Goal: Transaction & Acquisition: Purchase product/service

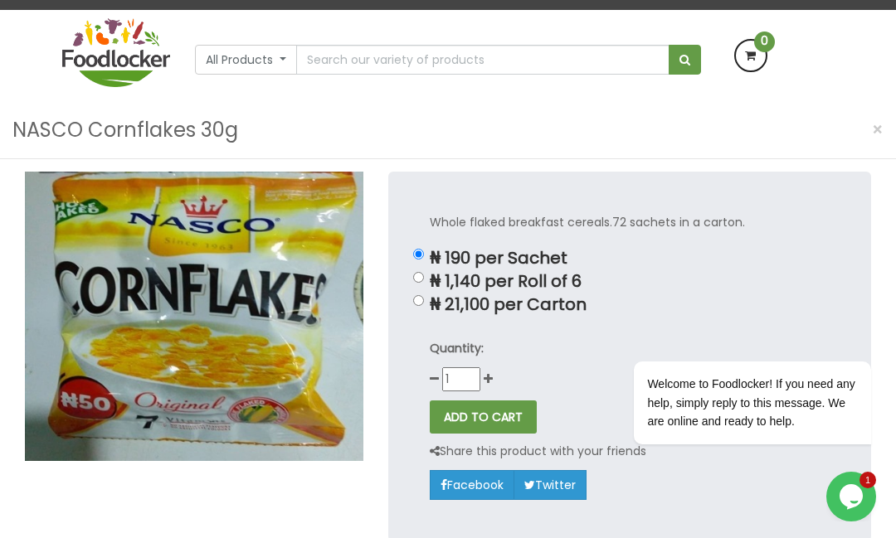
scroll to position [128, 0]
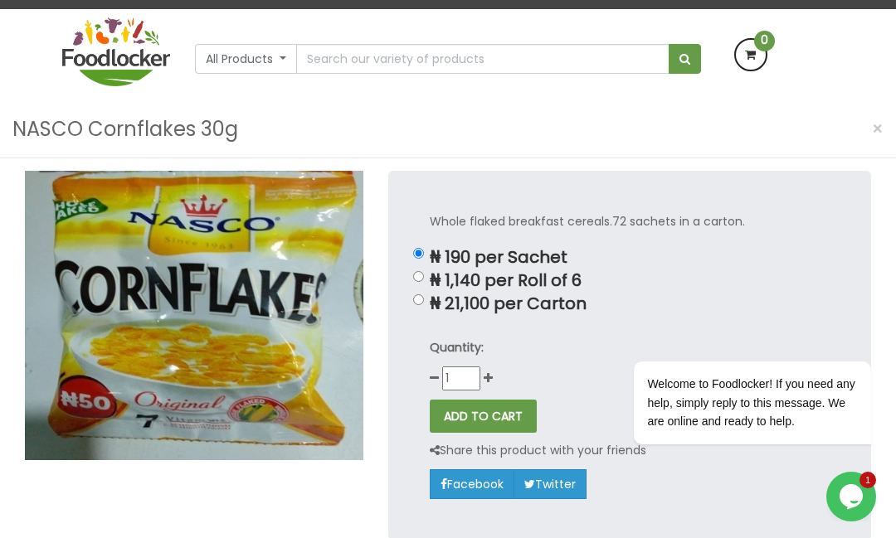
click at [281, 50] on button "All Products" at bounding box center [246, 59] width 102 height 30
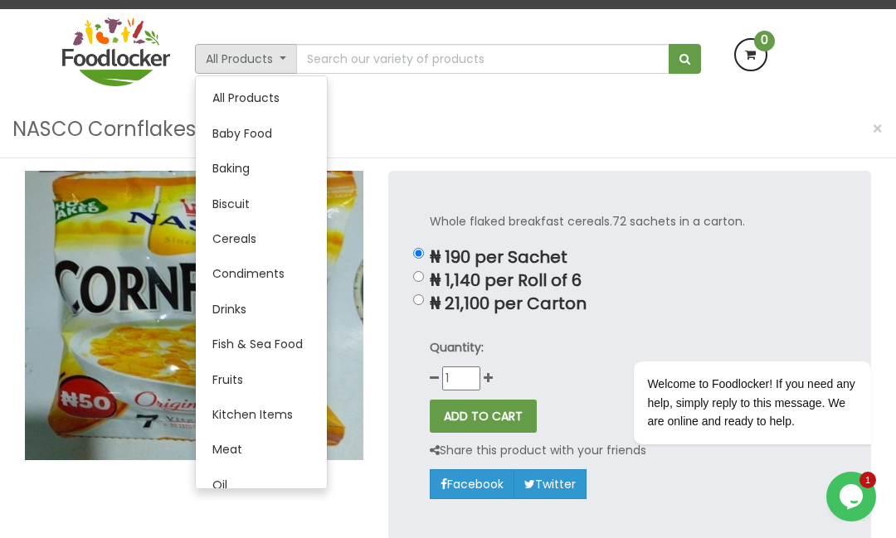
click at [269, 231] on link "Cereals" at bounding box center [261, 238] width 131 height 35
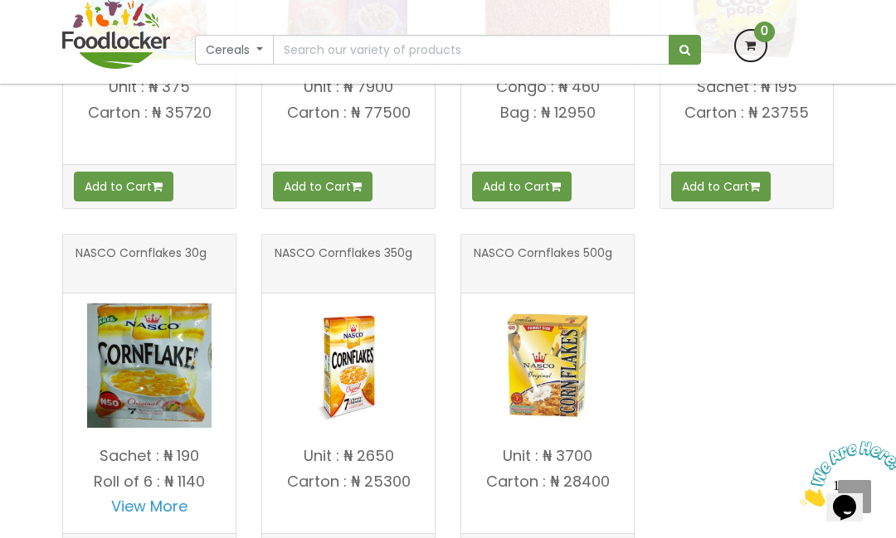
scroll to position [532, 0]
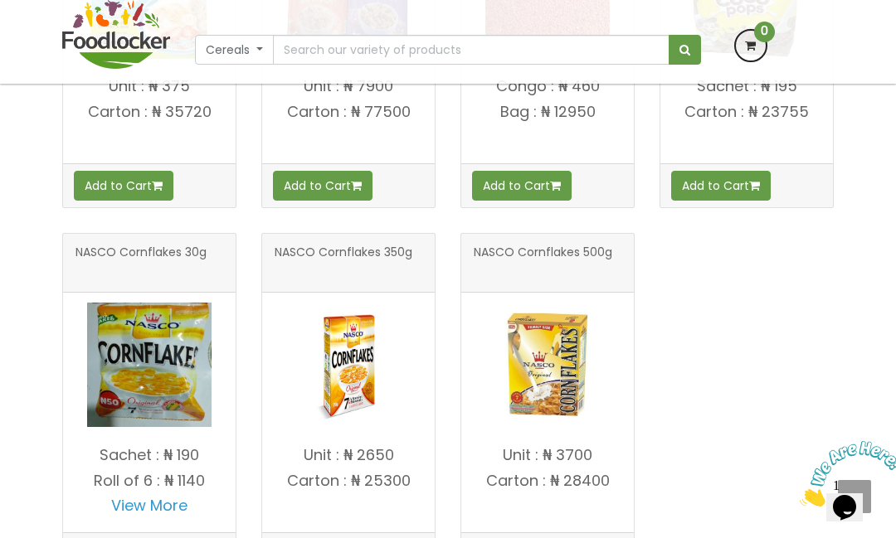
click at [894, 481] on div "Search for "": Showing 1–7 of 7 results Golden Morn 3 in 1 (45g) Add to Cart" at bounding box center [448, 442] width 896 height 1345
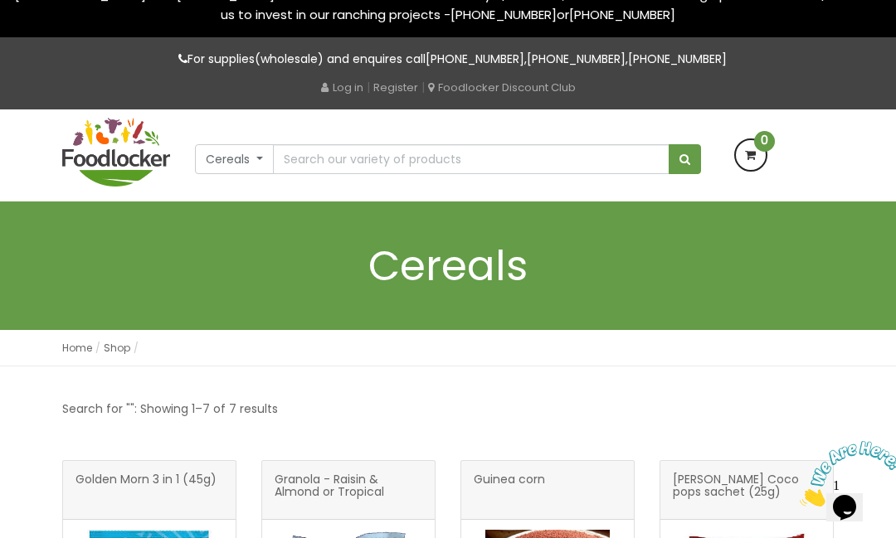
scroll to position [0, 0]
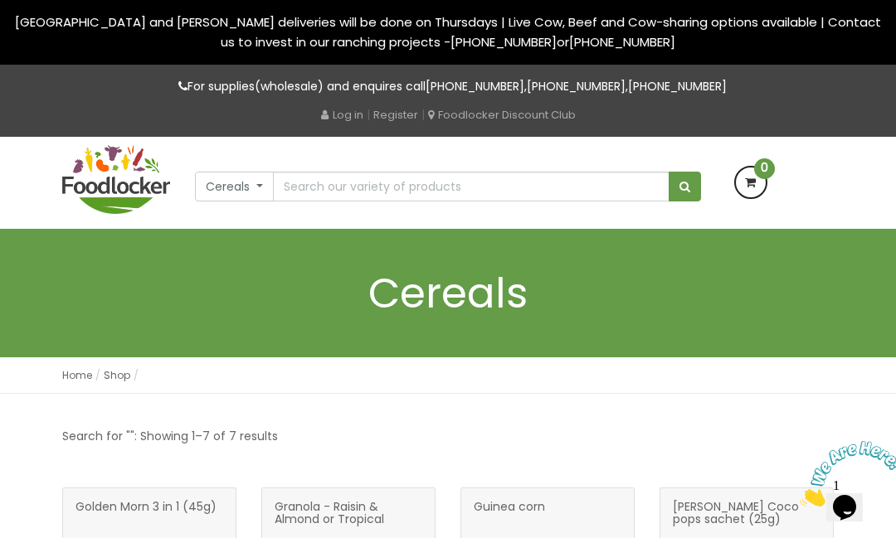
click at [236, 186] on button "Cereals" at bounding box center [234, 187] width 79 height 30
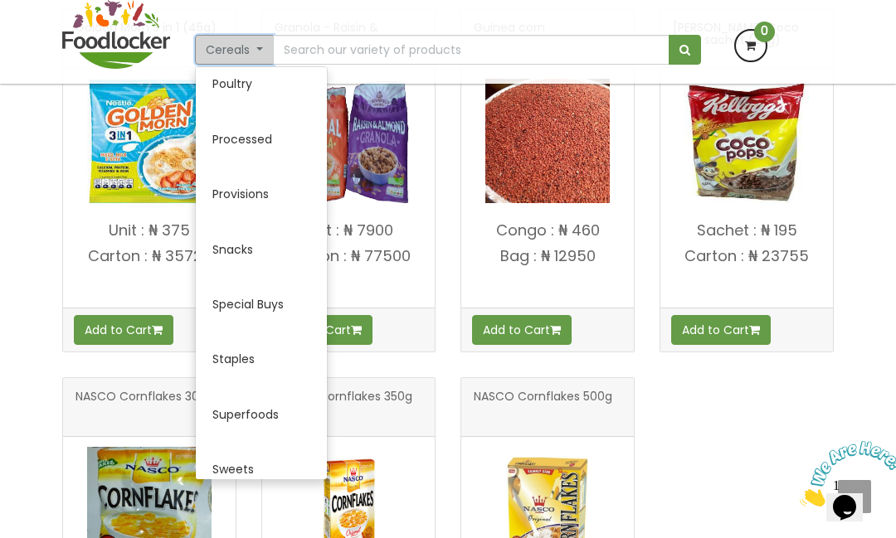
scroll to position [730, 0]
click at [265, 192] on link "Provisions" at bounding box center [261, 195] width 131 height 55
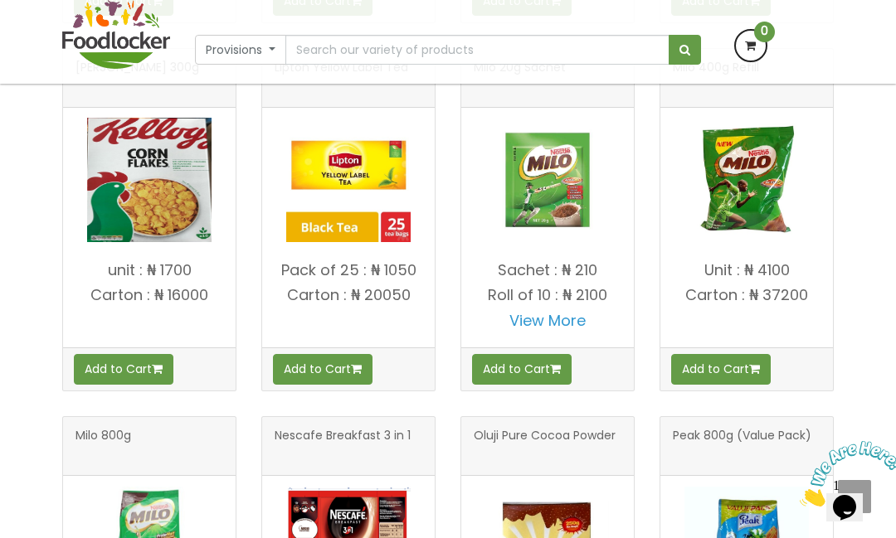
scroll to position [1085, 0]
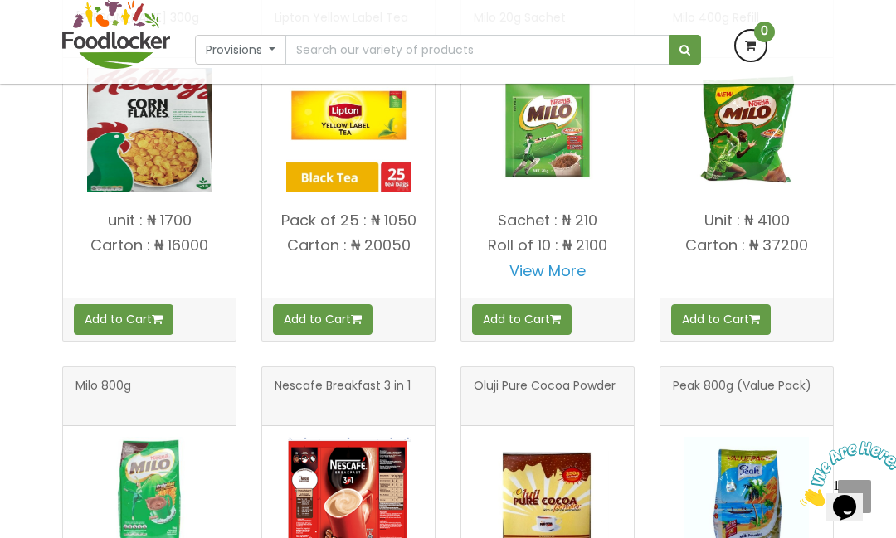
scroll to position [1134, 0]
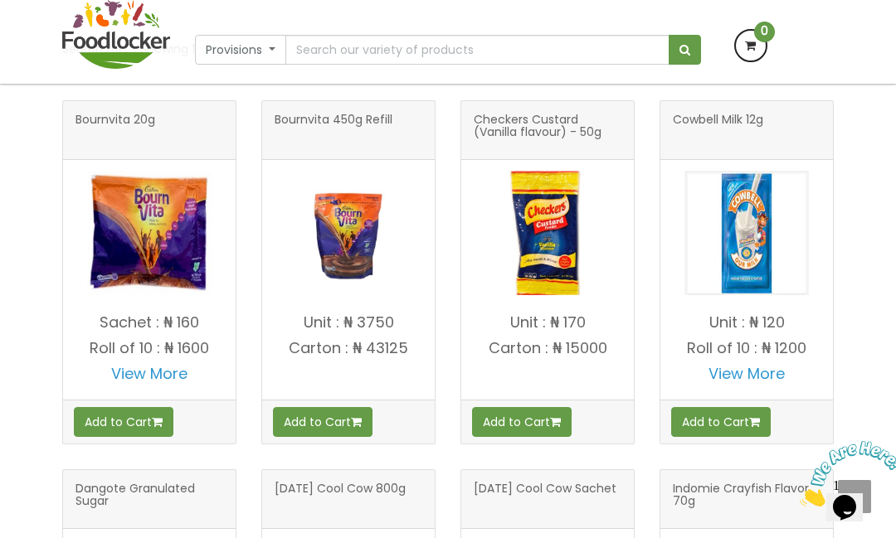
scroll to position [246, 0]
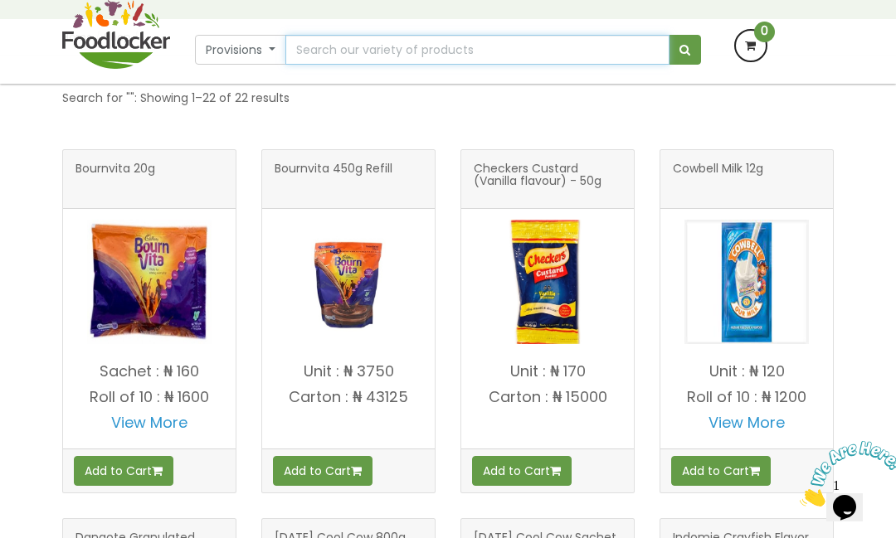
click at [531, 56] on input "text" at bounding box center [477, 50] width 384 height 30
click at [532, 50] on input "text" at bounding box center [477, 50] width 384 height 30
type input "Butter"
click at [684, 50] on button "submit" at bounding box center [684, 50] width 32 height 30
